Goal: Obtain resource: Download file/media

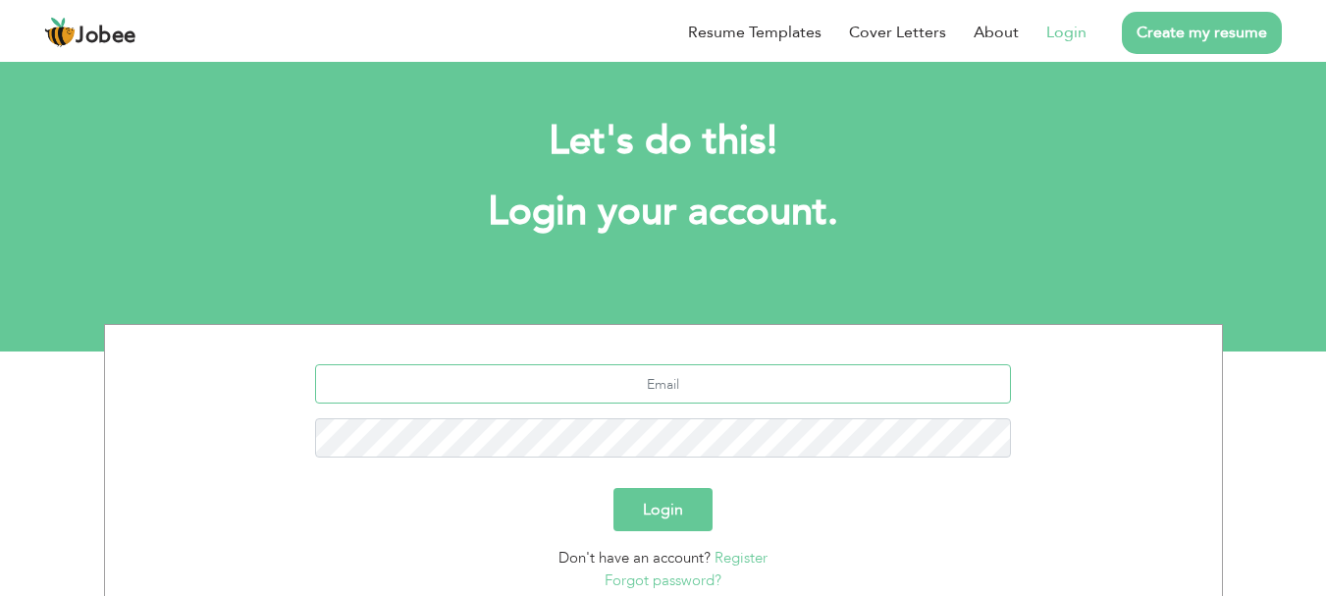
click at [745, 367] on input "text" at bounding box center [663, 383] width 696 height 39
type input "h"
type input "[EMAIL_ADDRESS][DOMAIN_NAME]"
click at [613, 488] on button "Login" at bounding box center [662, 509] width 99 height 43
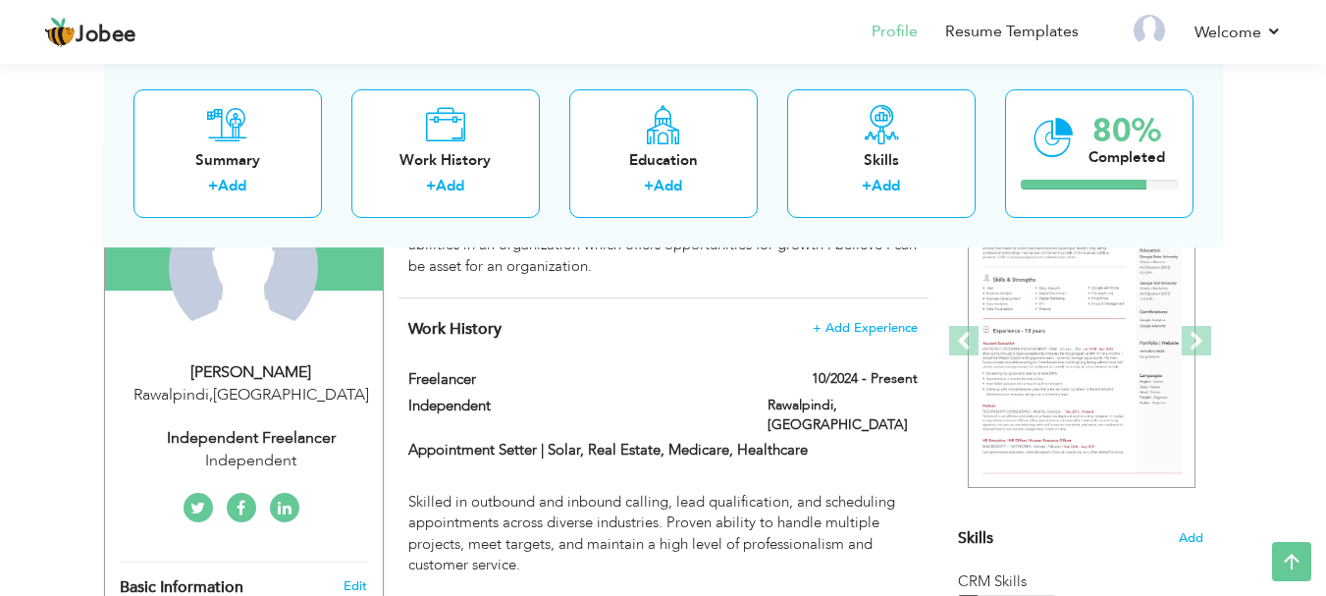
scroll to position [196, 0]
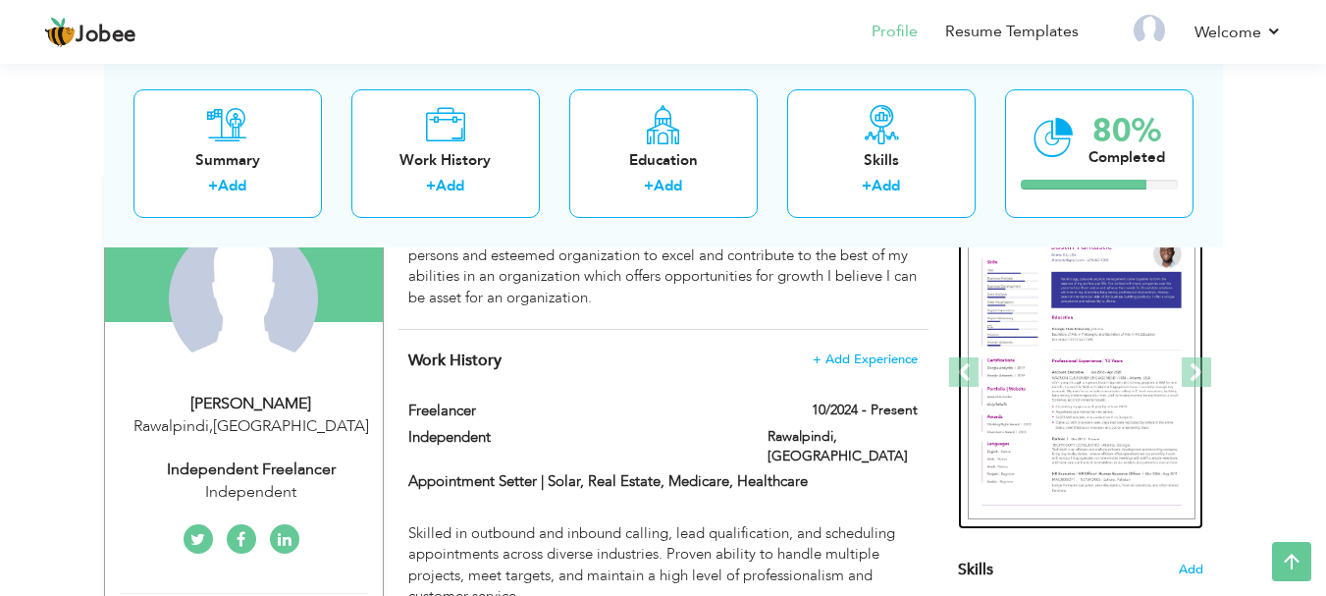
click at [1038, 453] on img at bounding box center [1082, 373] width 228 height 294
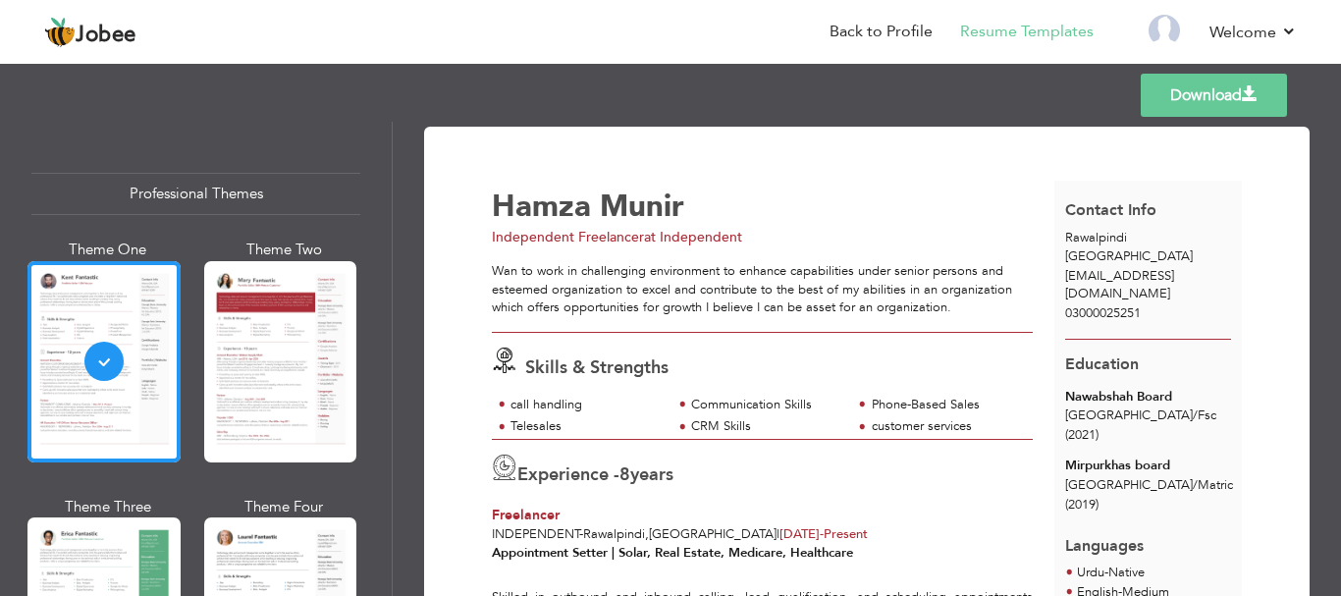
click at [1170, 99] on link "Download" at bounding box center [1213, 95] width 146 height 43
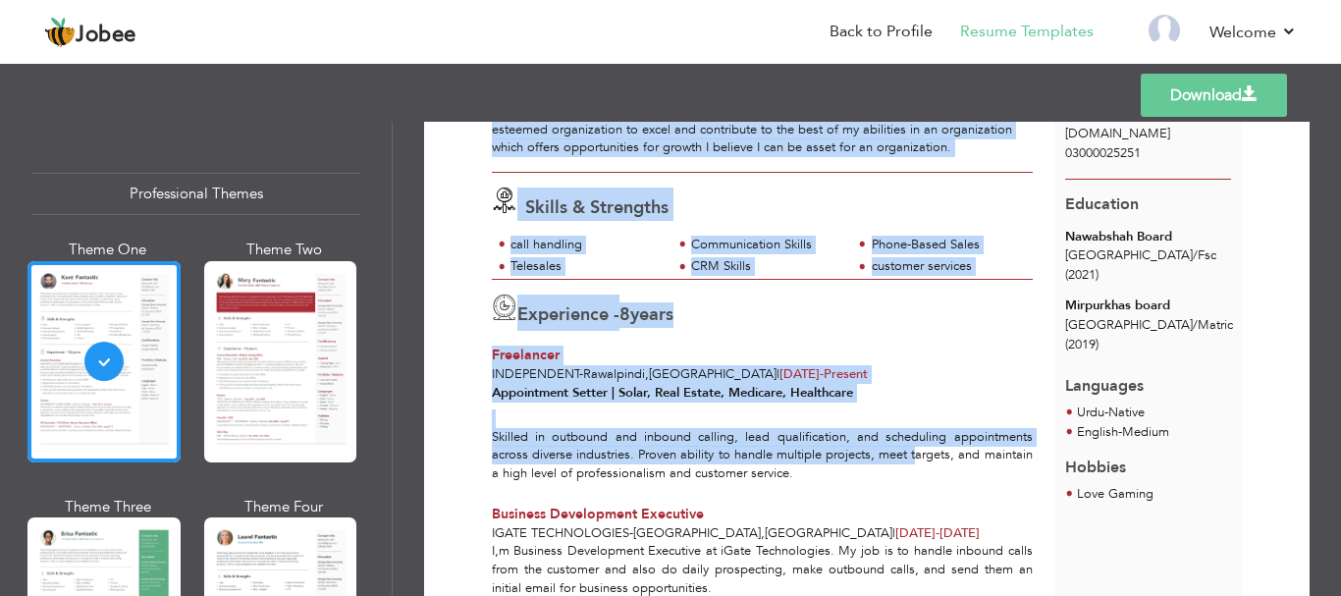
scroll to position [196, 0]
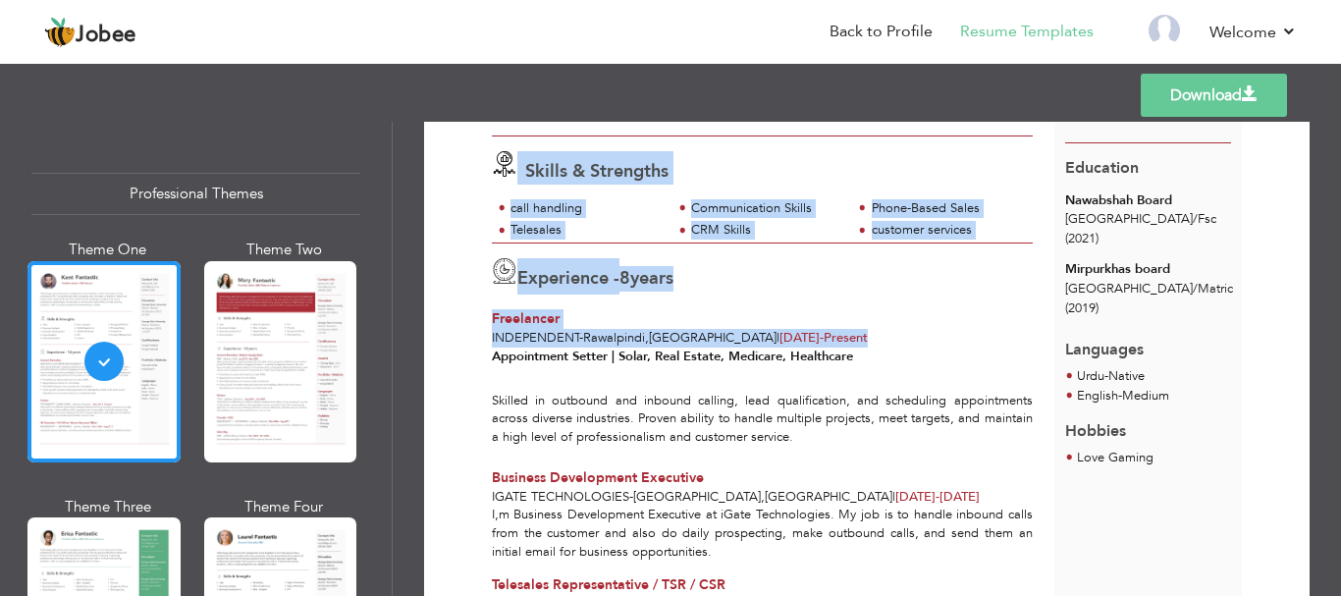
drag, startPoint x: 478, startPoint y: 176, endPoint x: 900, endPoint y: 325, distance: 447.6
click at [901, 326] on div "Download Hamza Munir Independent Freelancer at Independent Skills & Strengths 8" at bounding box center [866, 441] width 817 height 973
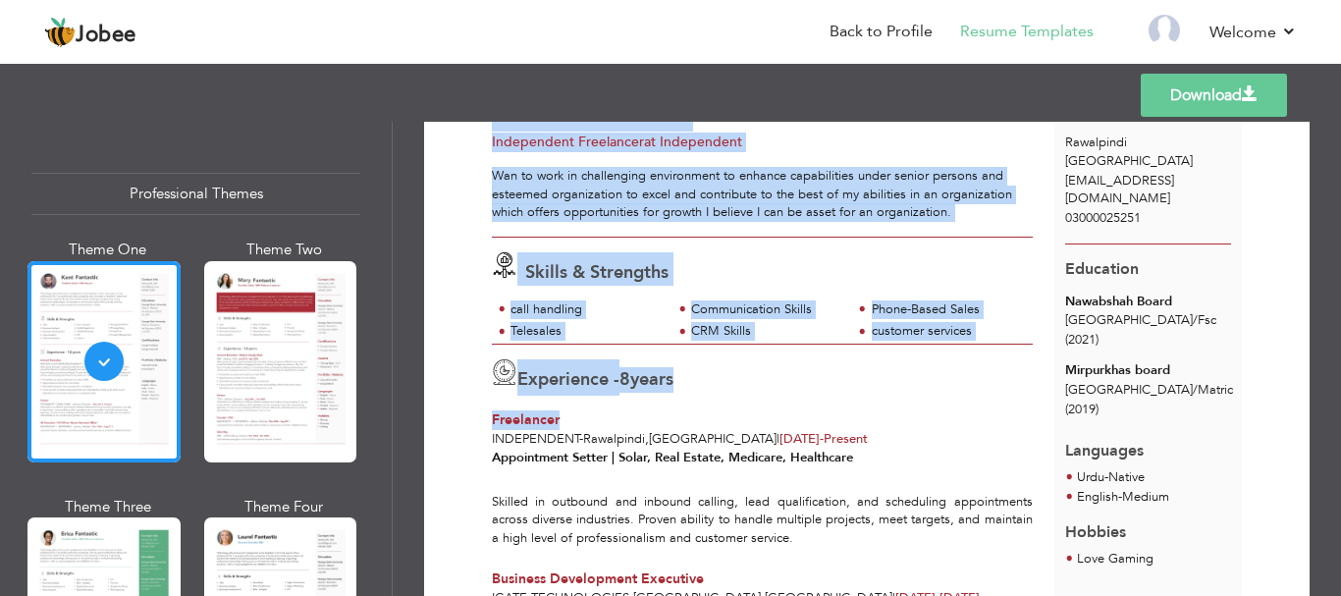
scroll to position [0, 0]
